Goal: Information Seeking & Learning: Understand process/instructions

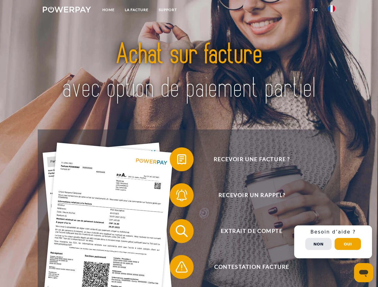
click at [67, 10] on img at bounding box center [67, 10] width 48 height 6
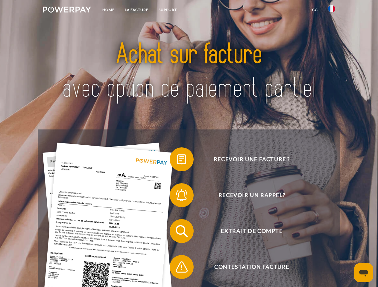
click at [331, 10] on img at bounding box center [331, 8] width 7 height 7
click at [315, 10] on link "CG" at bounding box center [315, 9] width 16 height 11
click at [177, 161] on span at bounding box center [173, 159] width 30 height 30
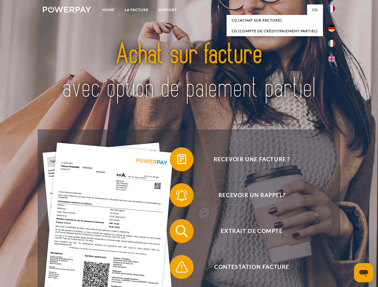
click at [177, 196] on span at bounding box center [173, 195] width 30 height 30
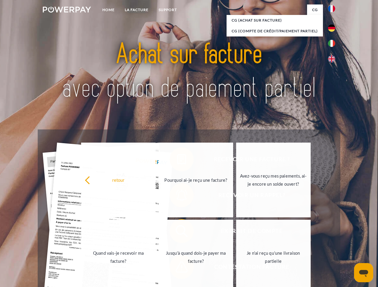
click at [177, 232] on link "Jusqu'à quand dois-je payer ma facture?" at bounding box center [195, 257] width 74 height 75
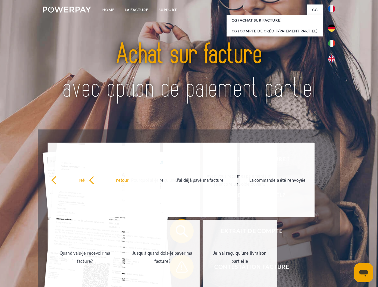
click at [177, 268] on span at bounding box center [173, 267] width 30 height 30
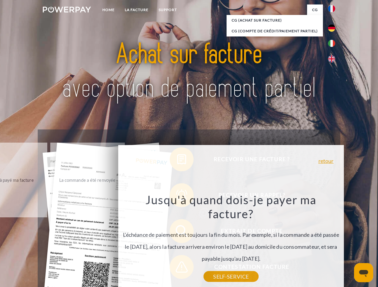
click at [333, 242] on div "Recevoir une facture ? Recevoir un rappel? Extrait de compte retour" at bounding box center [189, 248] width 302 height 239
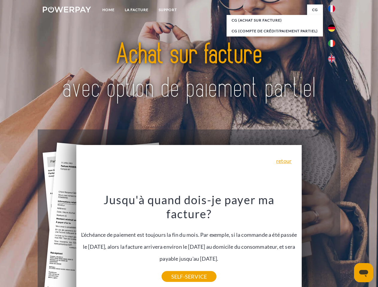
click at [318, 243] on span "Extrait de compte" at bounding box center [251, 231] width 147 height 24
click at [347, 244] on header "Home LA FACTURE Support" at bounding box center [189, 206] width 378 height 413
